Goal: Task Accomplishment & Management: Manage account settings

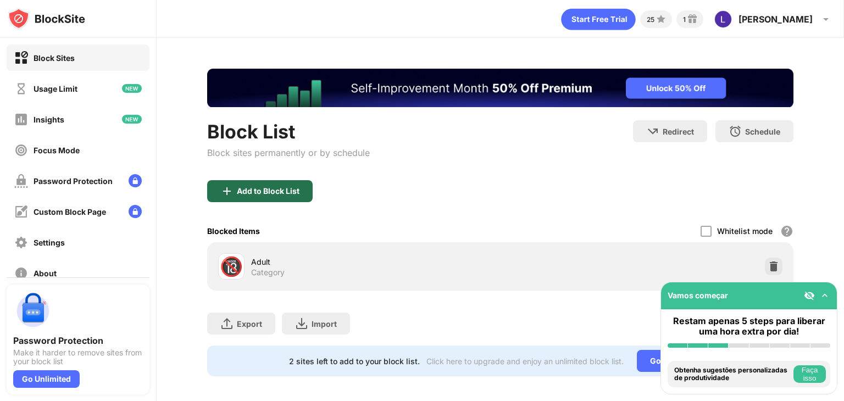
click at [288, 181] on div "Add to Block List" at bounding box center [260, 191] width 106 height 22
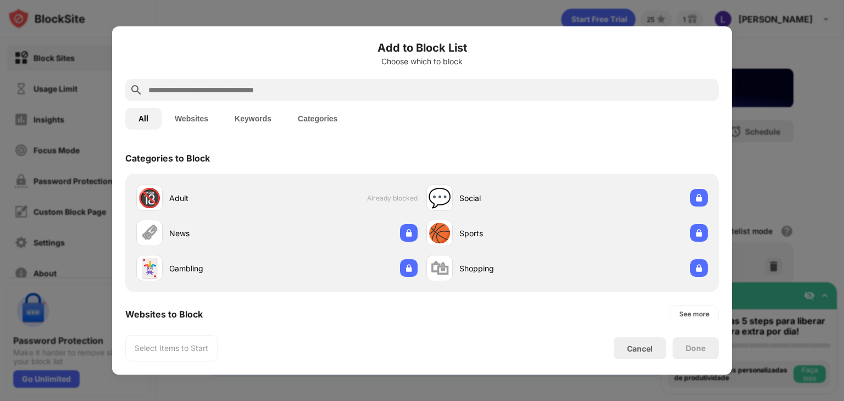
click at [305, 93] on input "text" at bounding box center [430, 90] width 567 height 13
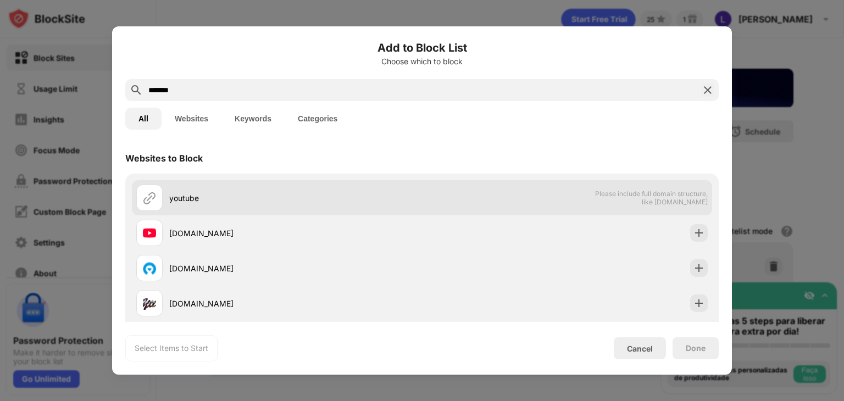
type input "*******"
click at [547, 197] on div "youtube Please include full domain structure, like [DOMAIN_NAME]" at bounding box center [422, 197] width 580 height 35
click at [157, 200] on div at bounding box center [149, 198] width 26 height 26
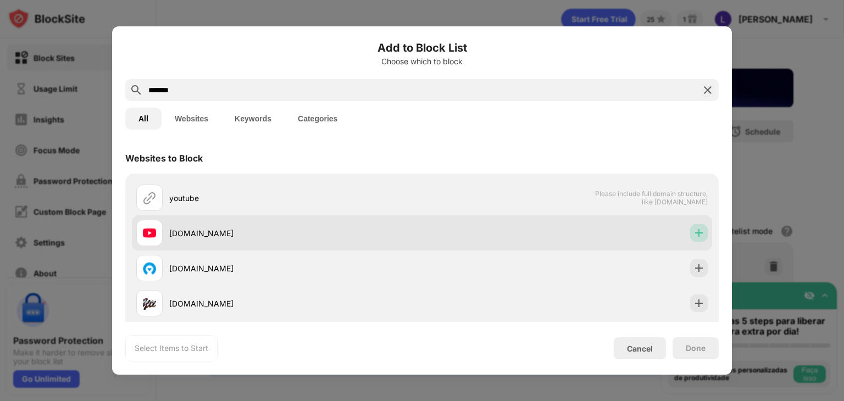
click at [696, 231] on img at bounding box center [698, 233] width 11 height 11
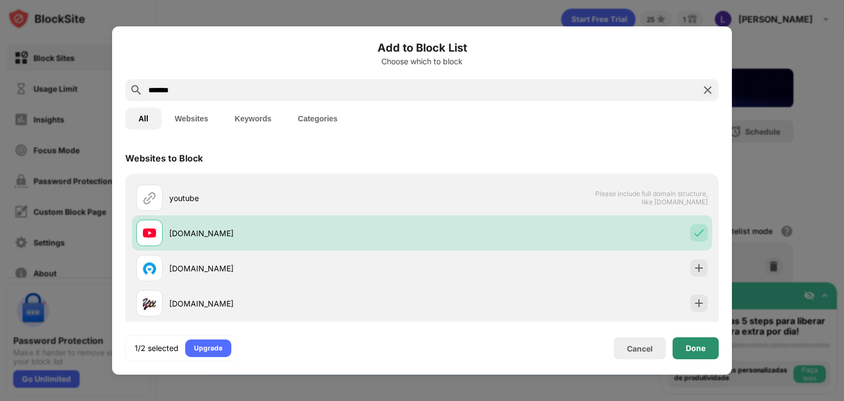
click at [686, 345] on div "Done" at bounding box center [696, 348] width 20 height 9
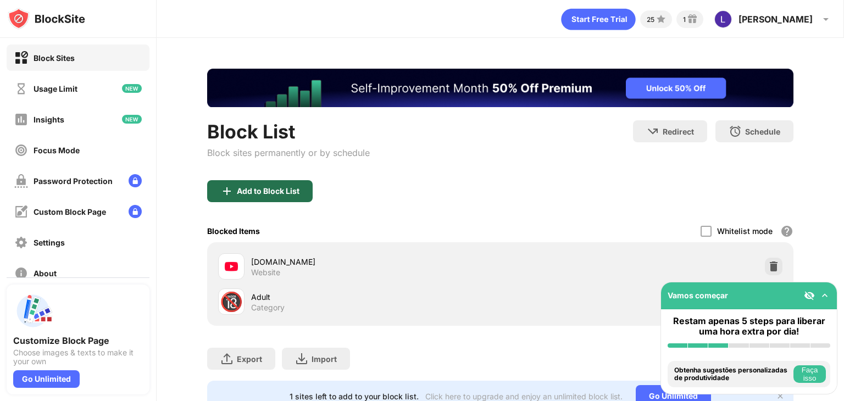
click at [270, 194] on div "Add to Block List" at bounding box center [268, 191] width 63 height 9
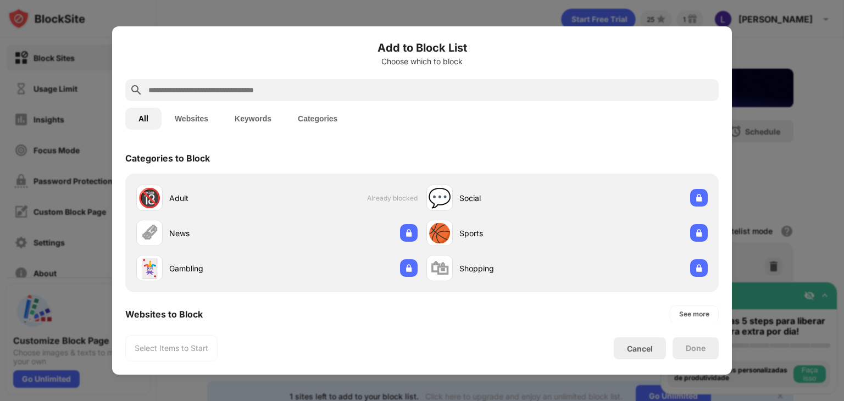
click at [341, 95] on input "text" at bounding box center [430, 90] width 567 height 13
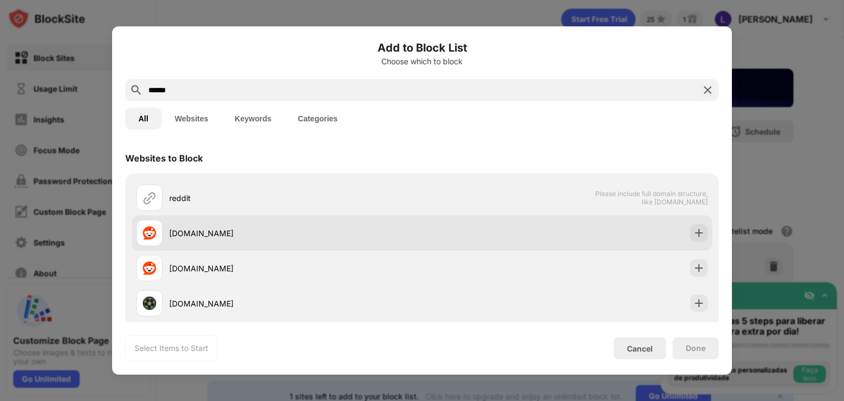
type input "******"
click at [690, 242] on div "[DOMAIN_NAME]" at bounding box center [422, 232] width 580 height 35
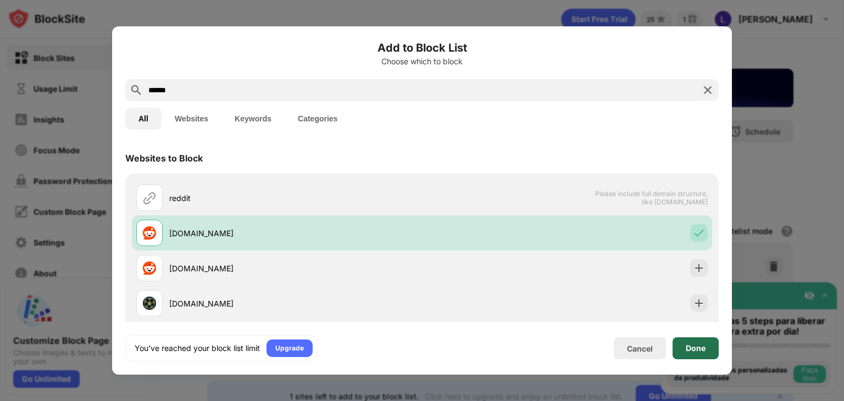
click at [684, 352] on div "Done" at bounding box center [696, 348] width 46 height 22
